Goal: Transaction & Acquisition: Download file/media

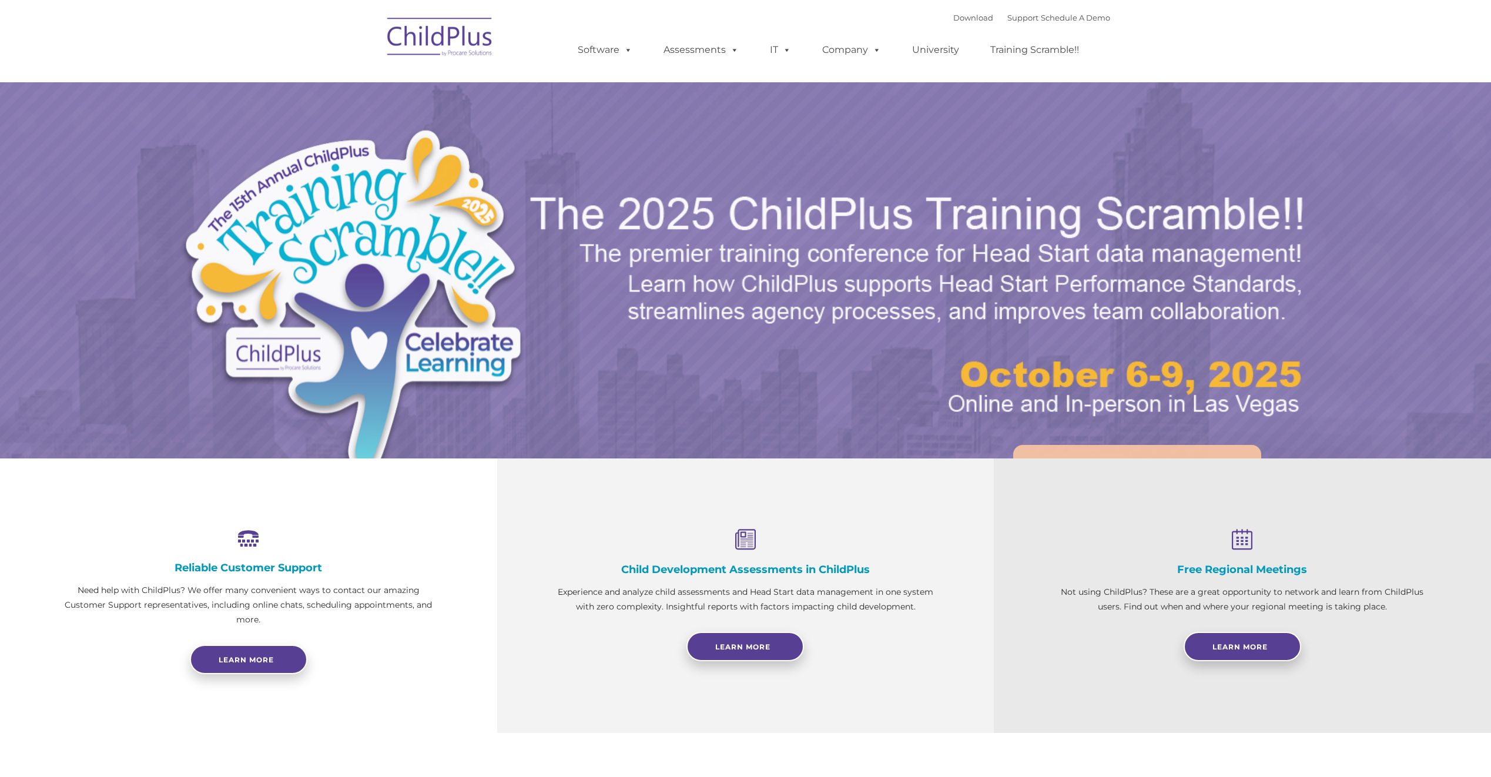
select select "MEDIUM"
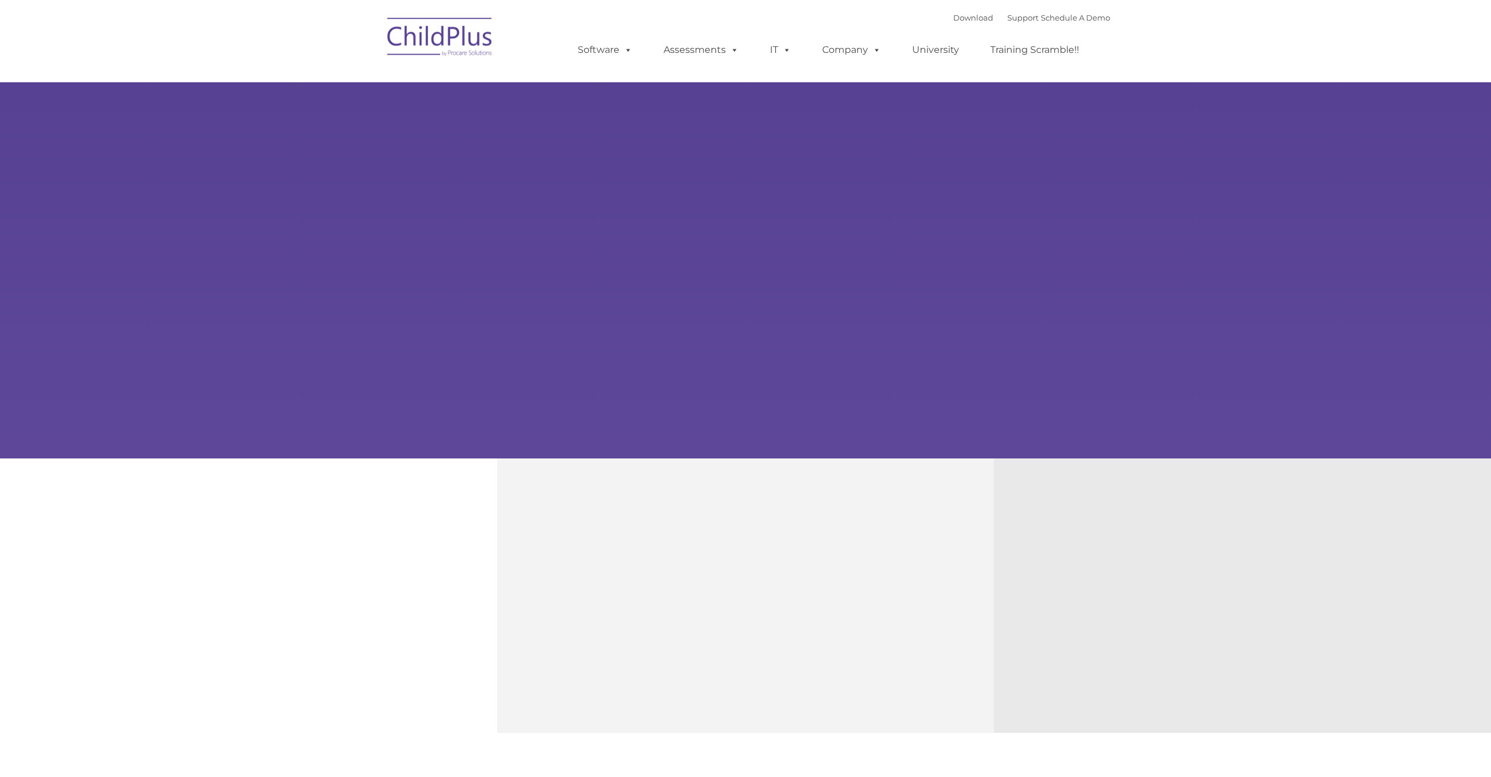
type input ""
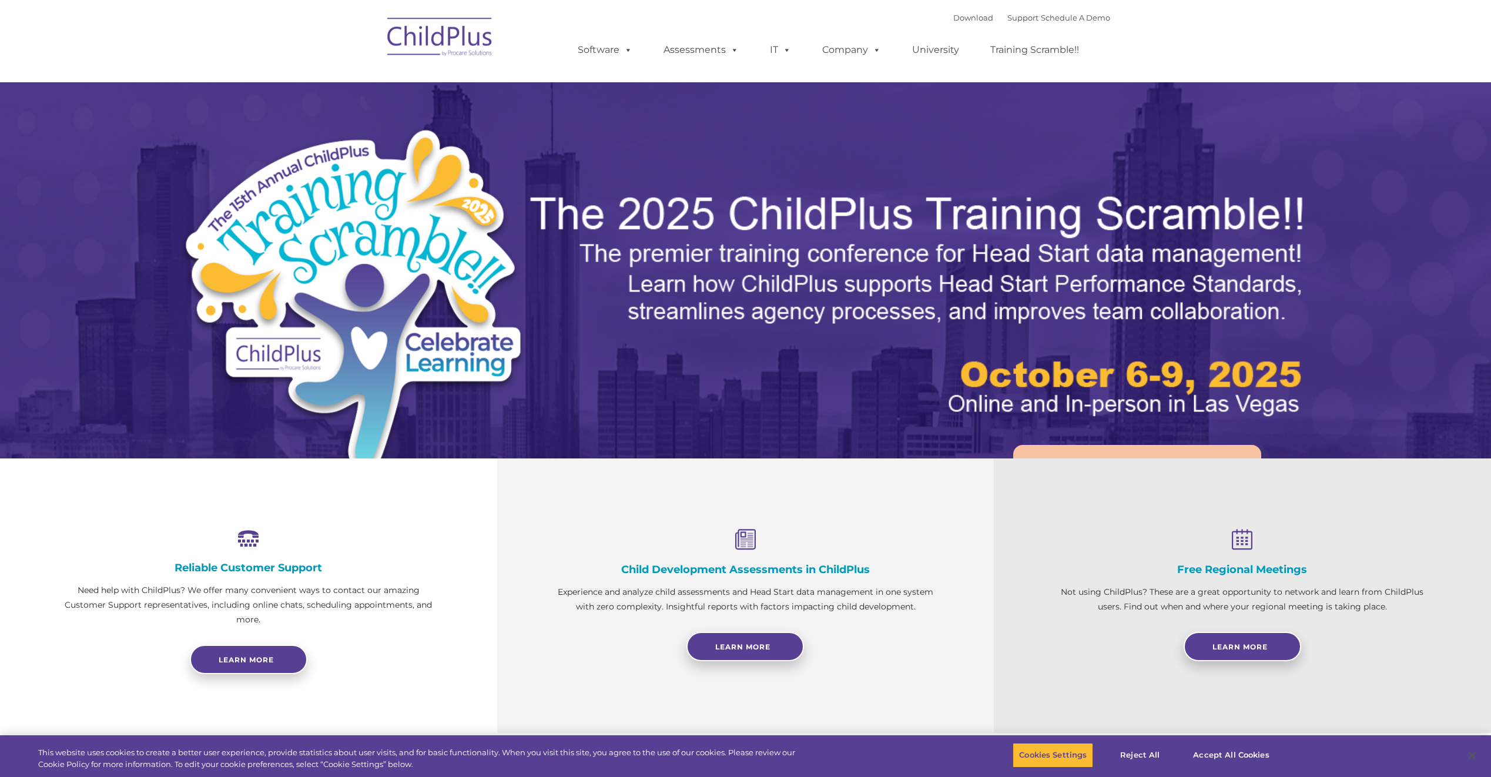
select select "MEDIUM"
click at [957, 17] on link "Download" at bounding box center [973, 17] width 40 height 9
